Goal: Information Seeking & Learning: Learn about a topic

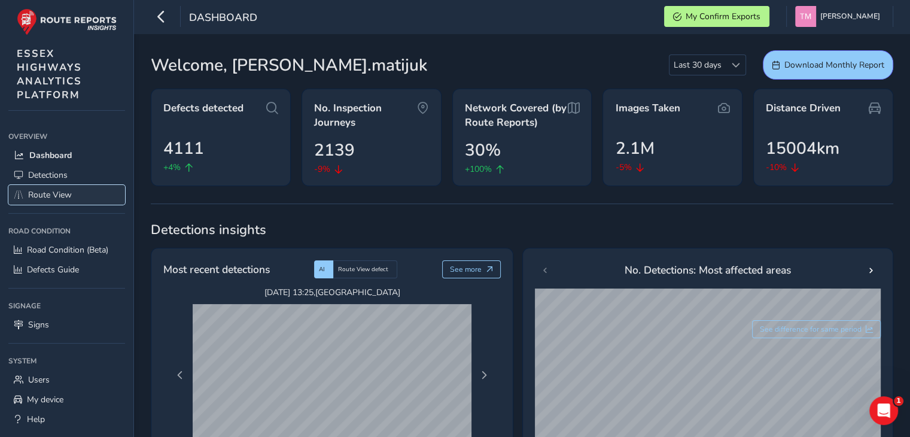
click at [41, 197] on span "Route View" at bounding box center [50, 194] width 44 height 11
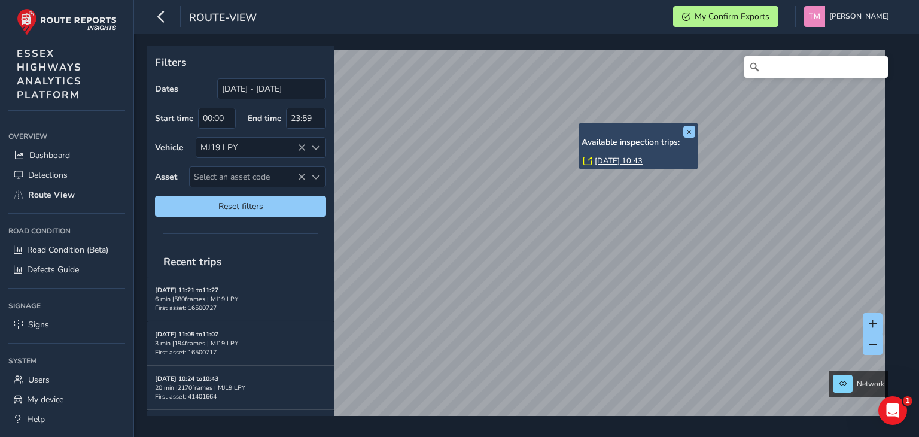
click at [604, 160] on link "[DATE] 10:43" at bounding box center [619, 161] width 48 height 11
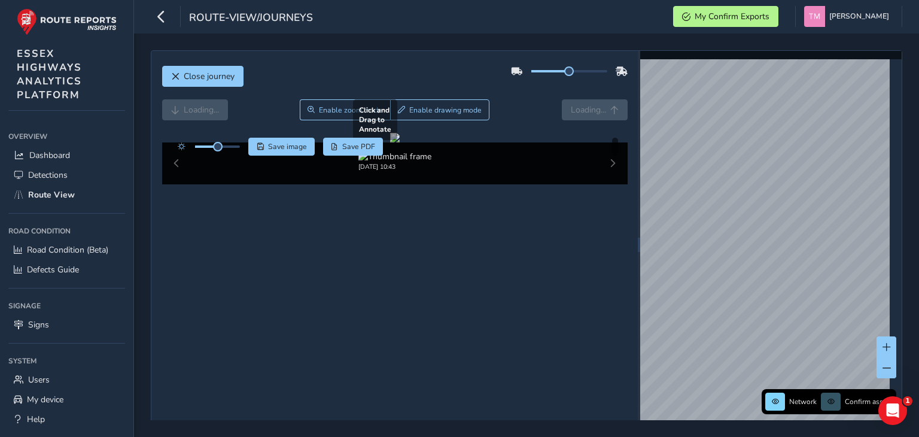
click at [400, 142] on div at bounding box center [395, 138] width 10 height 10
click at [166, 18] on icon "button" at bounding box center [161, 16] width 13 height 21
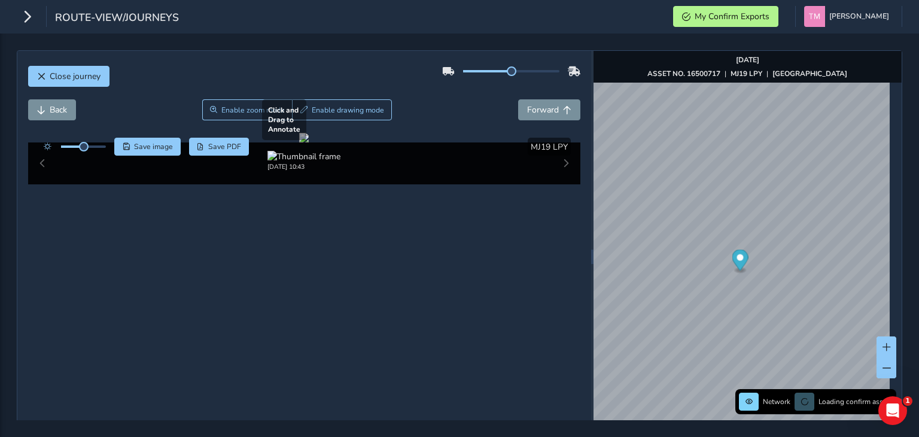
click at [309, 142] on div at bounding box center [304, 138] width 10 height 10
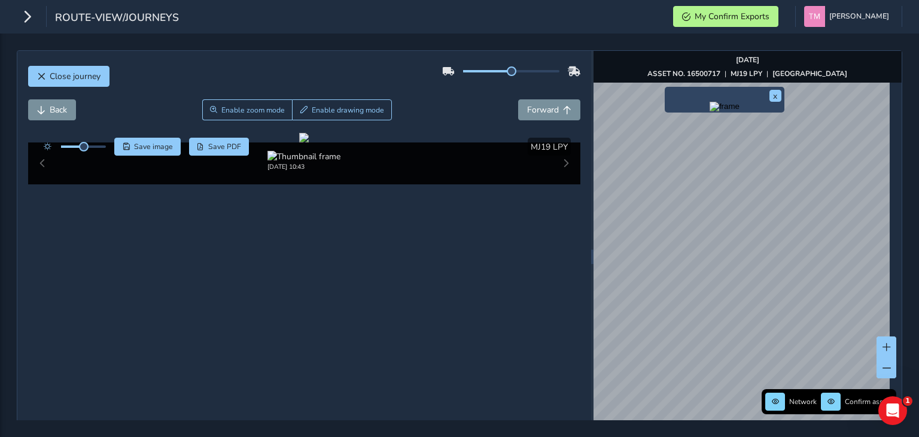
click at [710, 111] on img "Preview frame" at bounding box center [725, 107] width 30 height 10
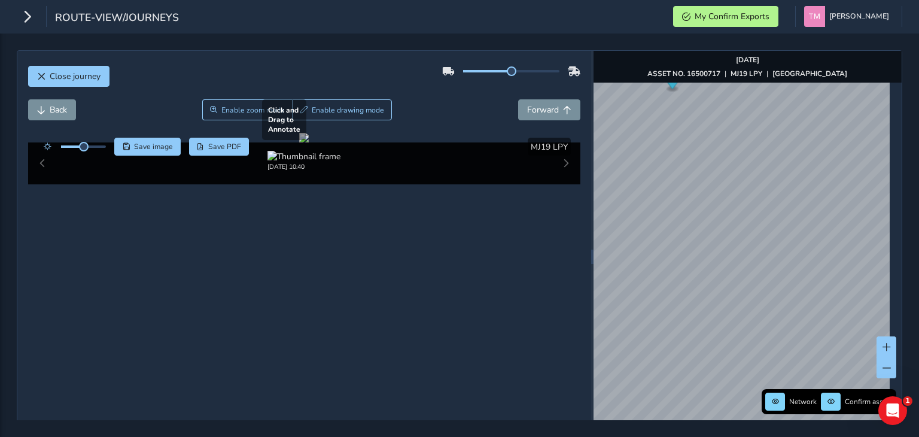
click at [309, 142] on div at bounding box center [304, 138] width 10 height 10
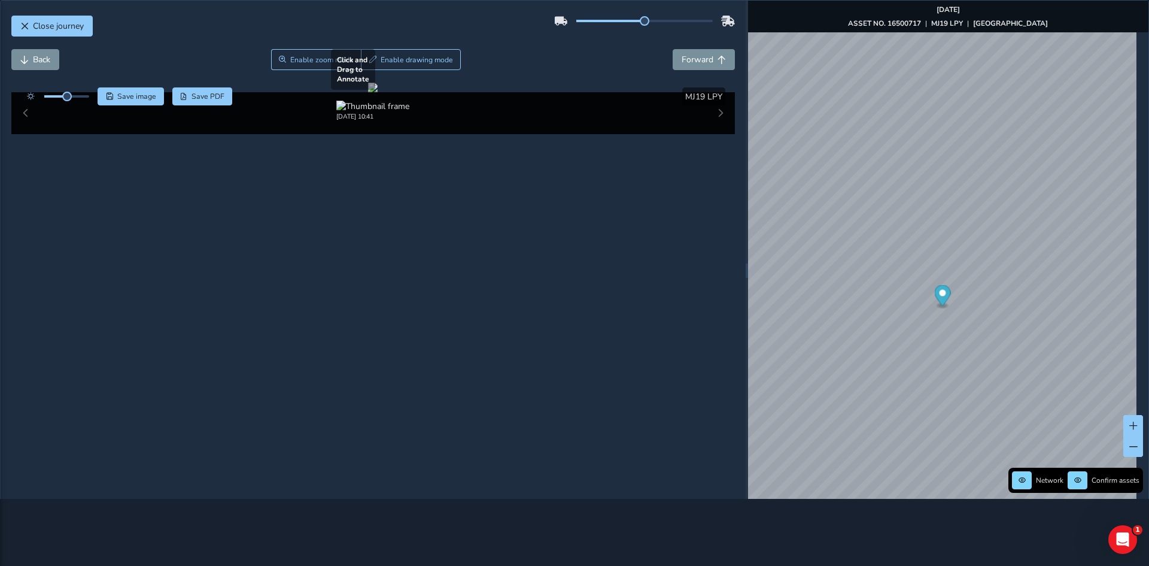
click at [378, 92] on div at bounding box center [373, 88] width 10 height 10
